Goal: Navigation & Orientation: Find specific page/section

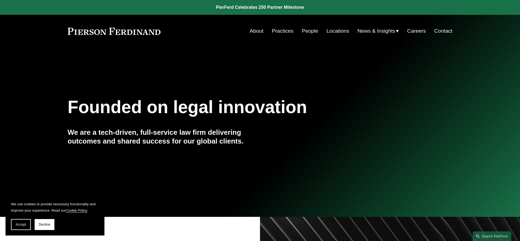
click at [332, 29] on link "Locations" at bounding box center [337, 31] width 23 height 10
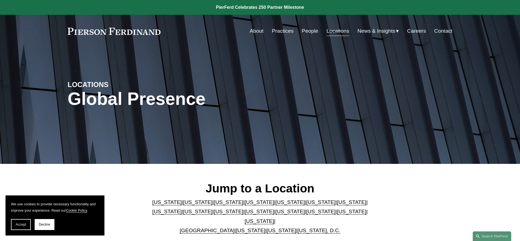
scroll to position [97, 0]
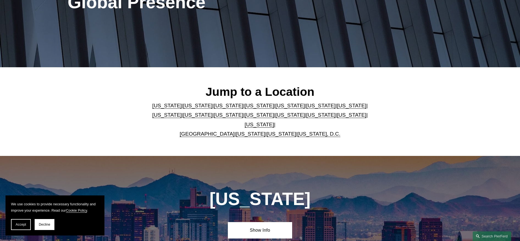
click at [274, 122] on link "Texas" at bounding box center [259, 125] width 29 height 6
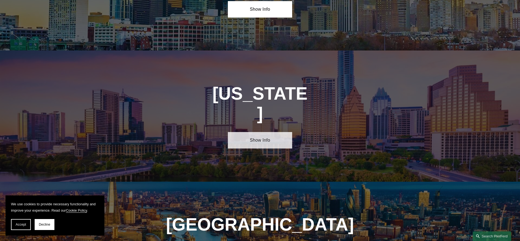
click at [285, 132] on link "Show Info" at bounding box center [260, 140] width 64 height 16
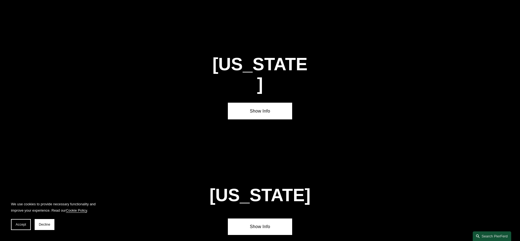
scroll to position [0, 0]
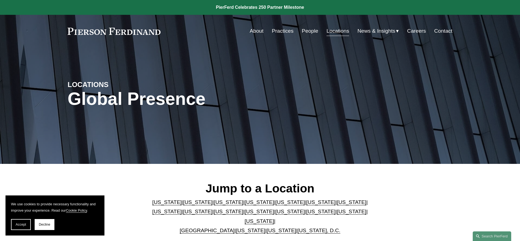
click at [417, 31] on link "Careers" at bounding box center [416, 31] width 19 height 10
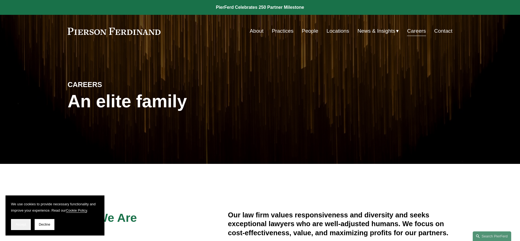
click at [28, 225] on button "Accept" at bounding box center [21, 224] width 20 height 11
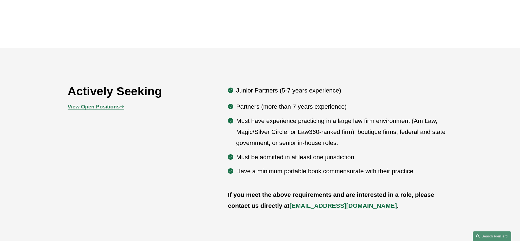
scroll to position [277, 0]
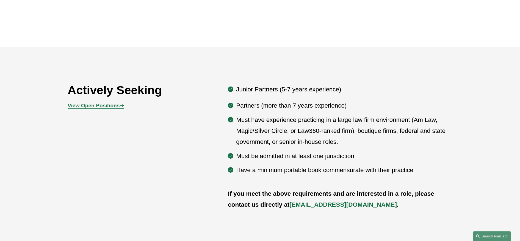
click at [223, 167] on div "Actively Seeking View Open Positions ➔ Junior Partners (5-7 years experience) P…" at bounding box center [260, 147] width 520 height 132
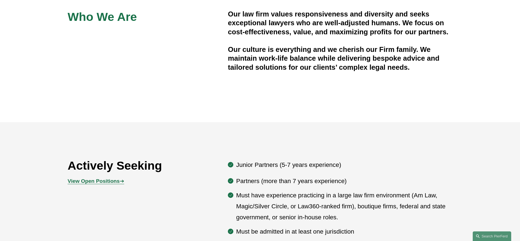
scroll to position [212, 0]
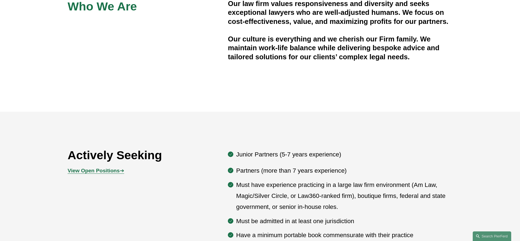
click at [100, 172] on strong "View Open Positions" at bounding box center [94, 171] width 52 height 6
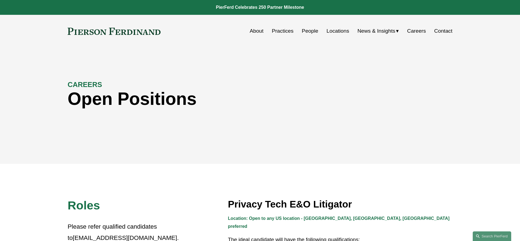
click at [289, 33] on link "Practices" at bounding box center [283, 31] width 22 height 10
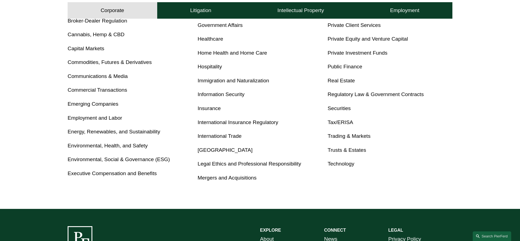
scroll to position [222, 0]
